Goal: Task Accomplishment & Management: Manage account settings

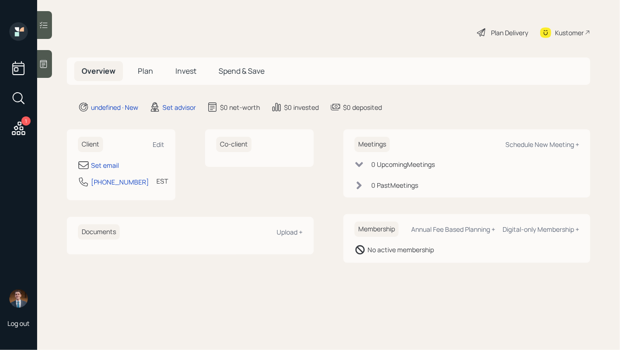
click at [156, 138] on div "Client Edit" at bounding box center [121, 144] width 86 height 15
click at [156, 144] on div "Edit" at bounding box center [159, 144] width 12 height 9
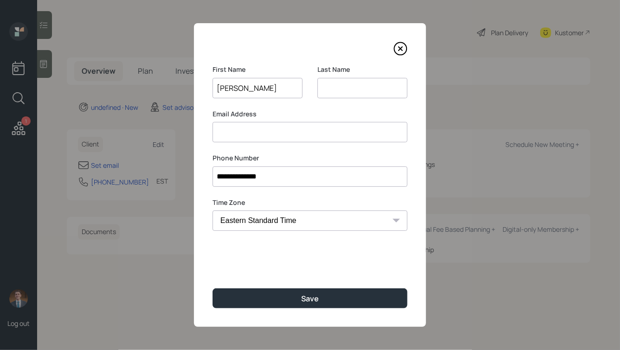
type input "[PERSON_NAME]"
type input "Town"
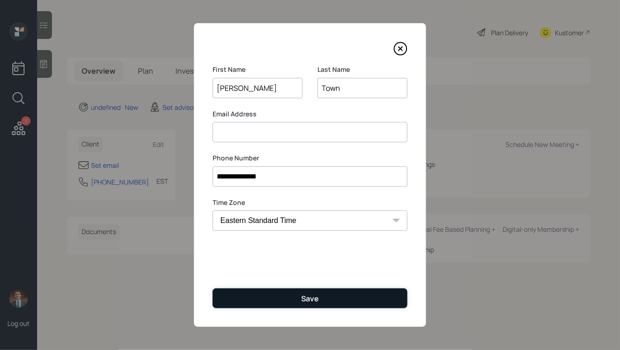
click at [303, 301] on div "Save" at bounding box center [310, 299] width 18 height 10
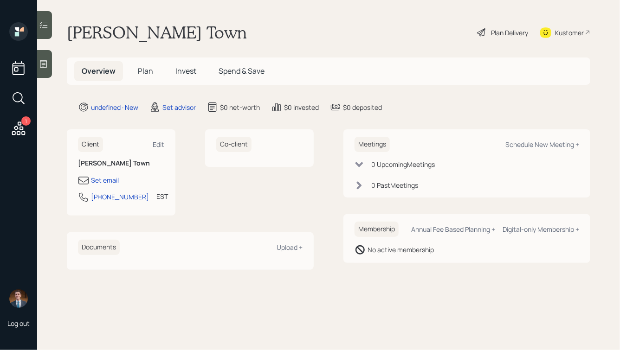
click at [41, 64] on icon at bounding box center [43, 63] width 9 height 9
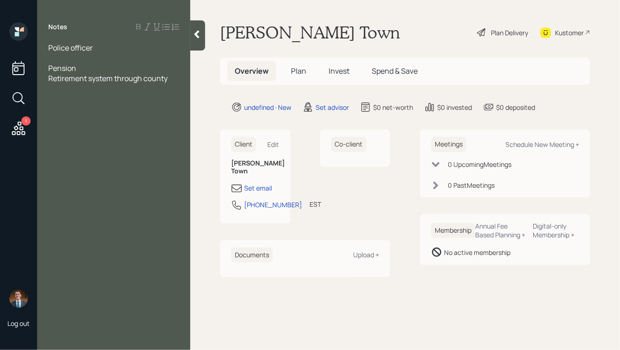
click at [89, 58] on div at bounding box center [113, 58] width 131 height 10
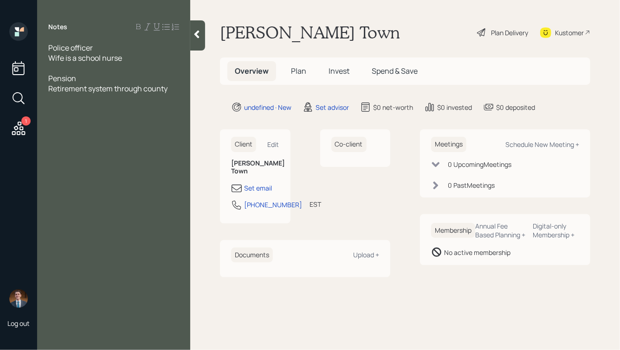
click at [173, 88] on div "Retirement system through county" at bounding box center [113, 89] width 131 height 10
click at [108, 51] on div "Police officer" at bounding box center [113, 48] width 131 height 10
click at [196, 32] on icon at bounding box center [196, 35] width 5 height 8
